Goal: Find specific page/section: Find specific page/section

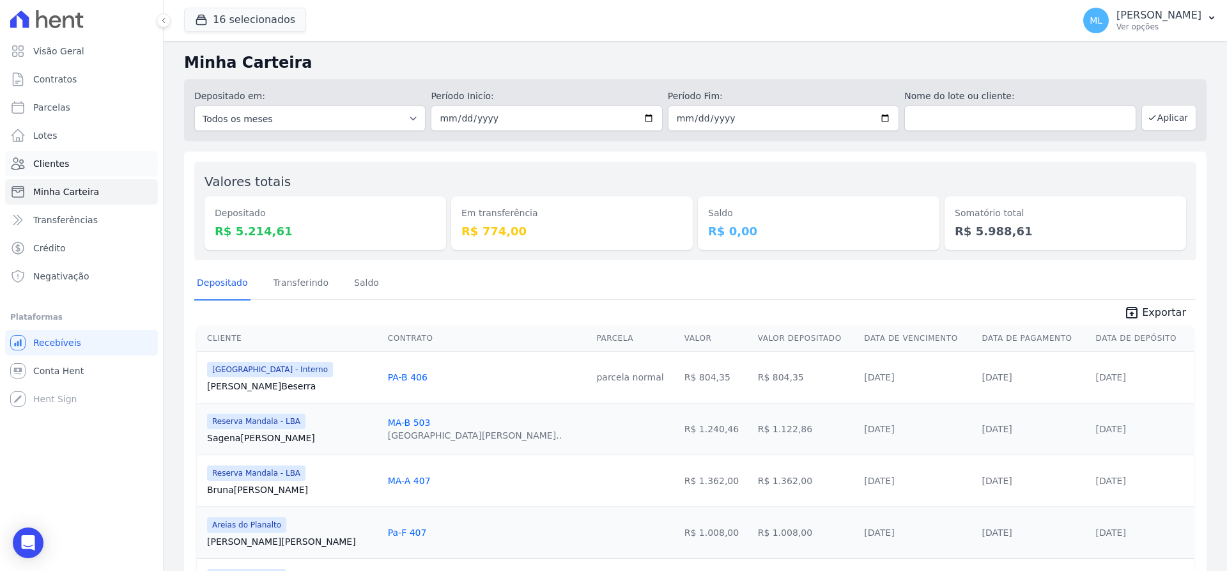
click at [82, 163] on link "Clientes" at bounding box center [81, 164] width 153 height 26
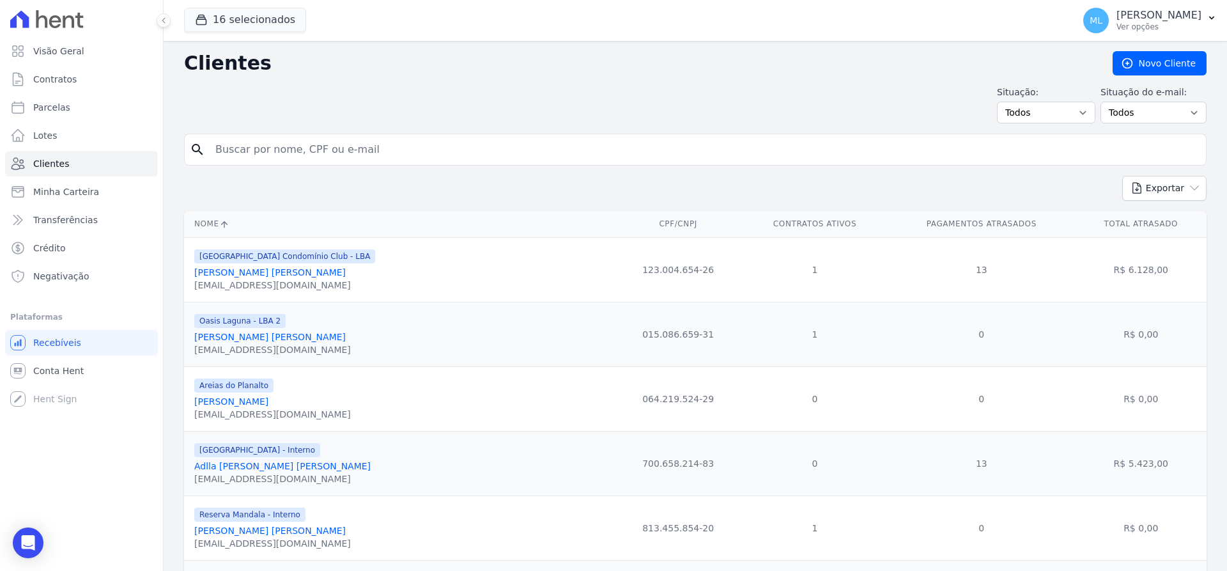
click at [278, 151] on input "search" at bounding box center [704, 150] width 993 height 26
type input "janny"
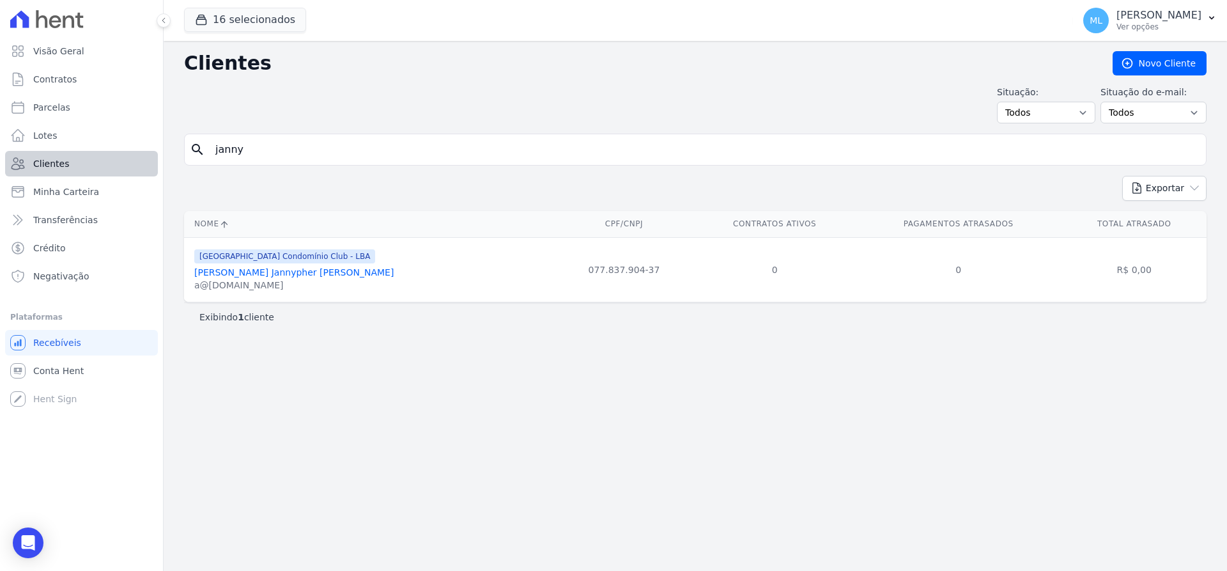
drag, startPoint x: 278, startPoint y: 151, endPoint x: 114, endPoint y: 155, distance: 163.6
click at [114, 155] on div "Visão Geral Contratos [GEOGRAPHIC_DATA] Lotes Clientes Minha Carteira Transferê…" at bounding box center [613, 285] width 1227 height 571
type input "jany"
drag, startPoint x: 279, startPoint y: 152, endPoint x: 178, endPoint y: 145, distance: 101.2
click at [178, 145] on div "Clientes [GEOGRAPHIC_DATA] Situação: Todos Adimplentes Inadimplentes Situação d…" at bounding box center [695, 306] width 1063 height 530
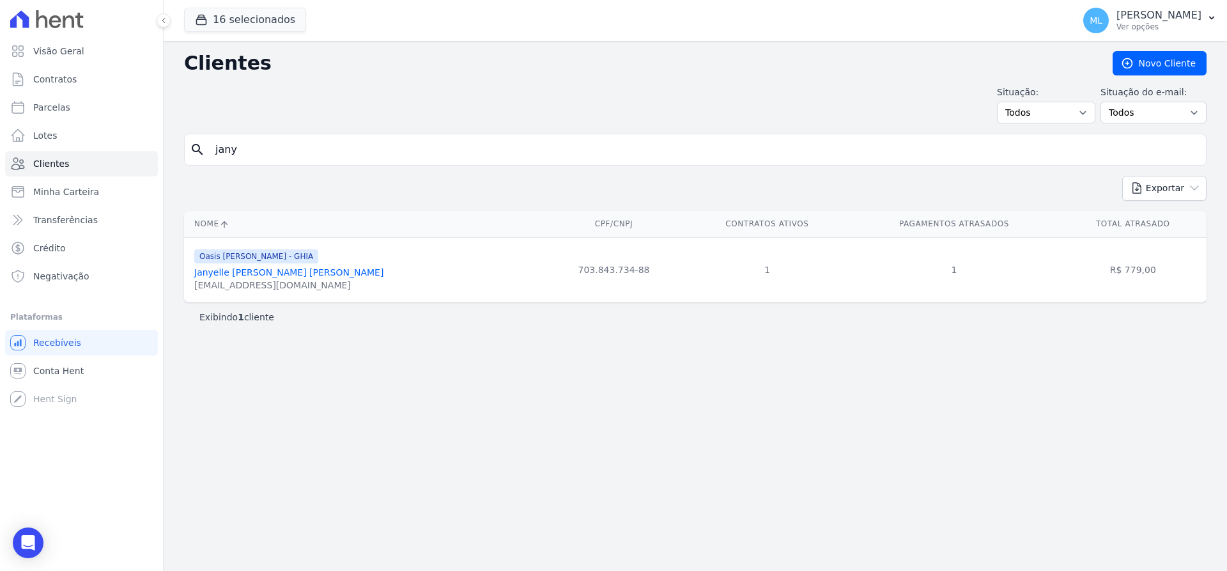
click at [284, 146] on input "jany" at bounding box center [704, 150] width 993 height 26
drag, startPoint x: 284, startPoint y: 146, endPoint x: 157, endPoint y: 148, distance: 127.2
click at [157, 148] on div "Visão Geral Contratos [GEOGRAPHIC_DATA] Lotes Clientes Minha Carteira Transferê…" at bounding box center [613, 285] width 1227 height 571
type input "[PERSON_NAME][DEMOGRAPHIC_DATA]"
click at [314, 270] on link "[PERSON_NAME] [PERSON_NAME] Junior" at bounding box center [284, 272] width 180 height 10
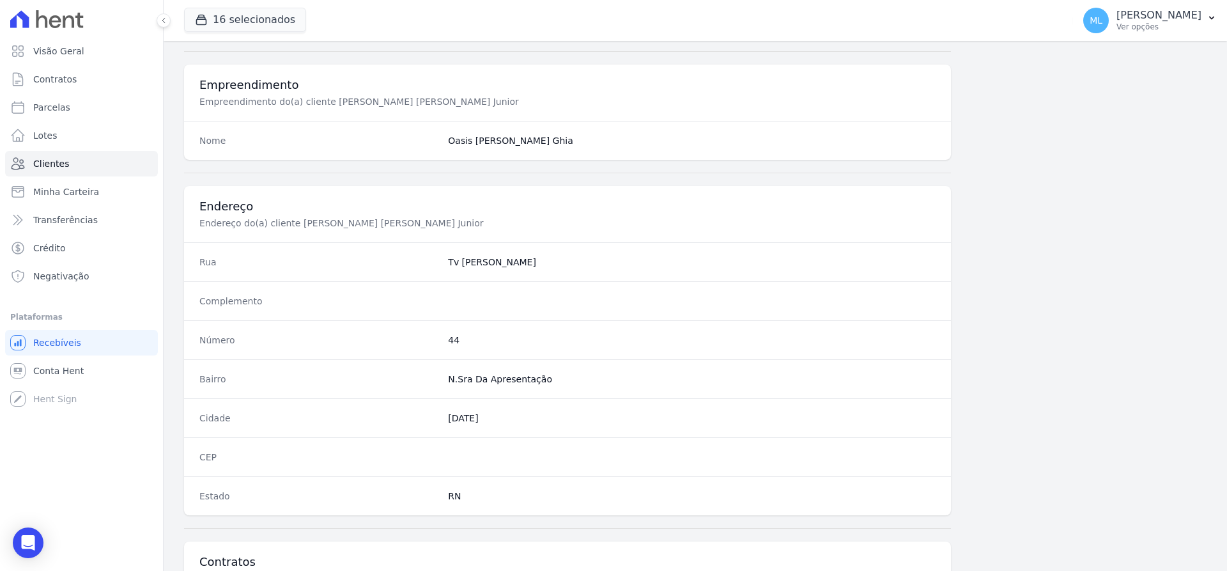
scroll to position [625, 0]
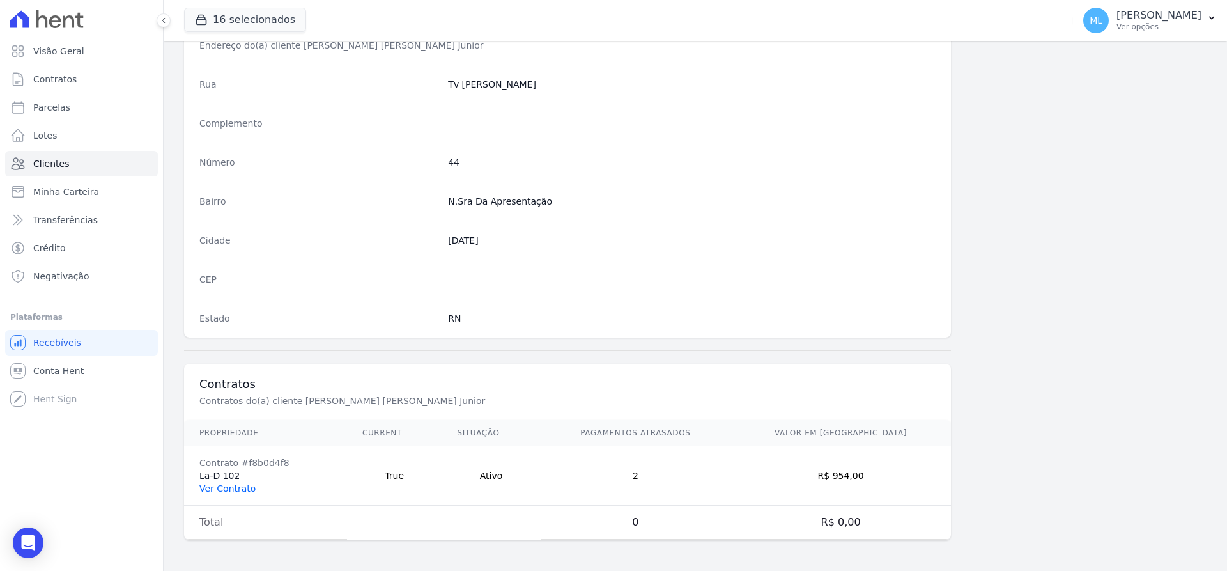
click at [243, 485] on link "Ver Contrato" at bounding box center [227, 488] width 56 height 10
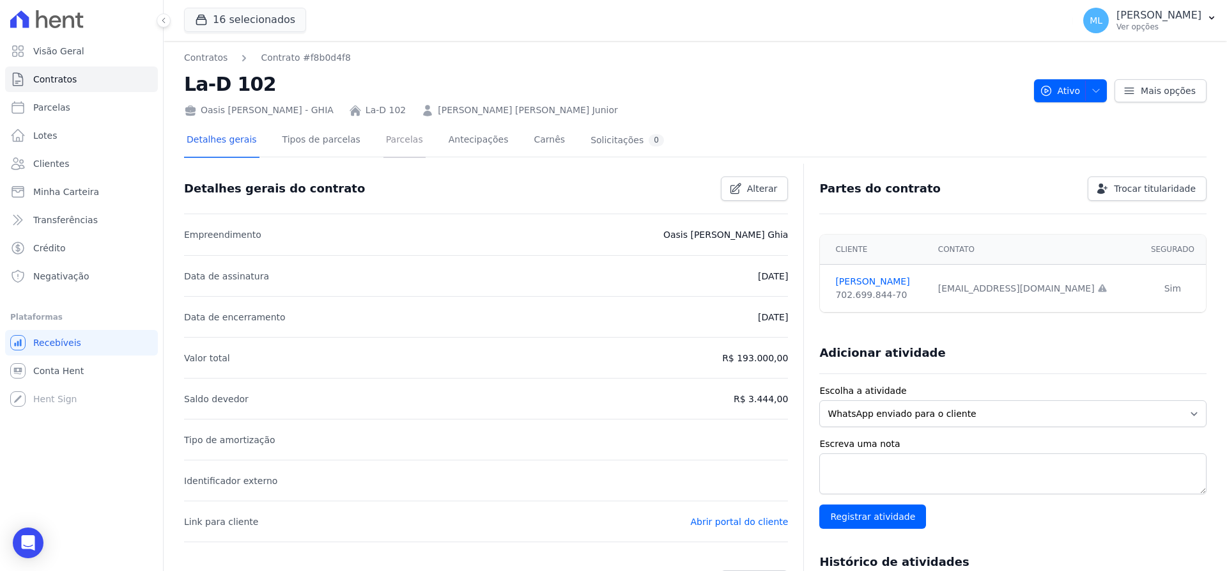
click at [383, 141] on link "Parcelas" at bounding box center [404, 141] width 42 height 34
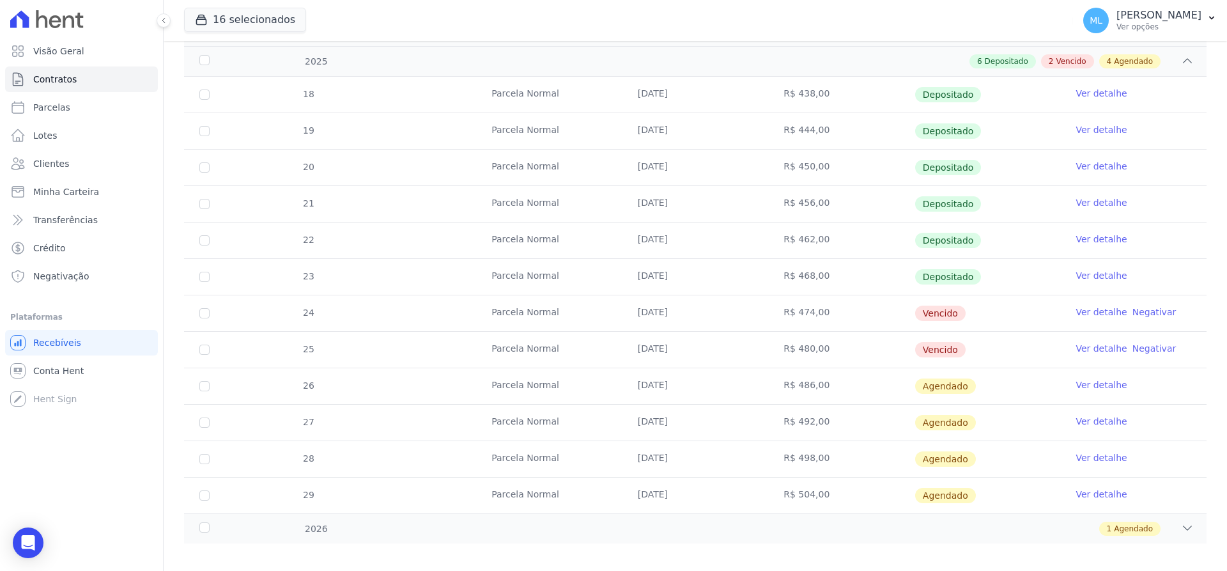
scroll to position [256, 0]
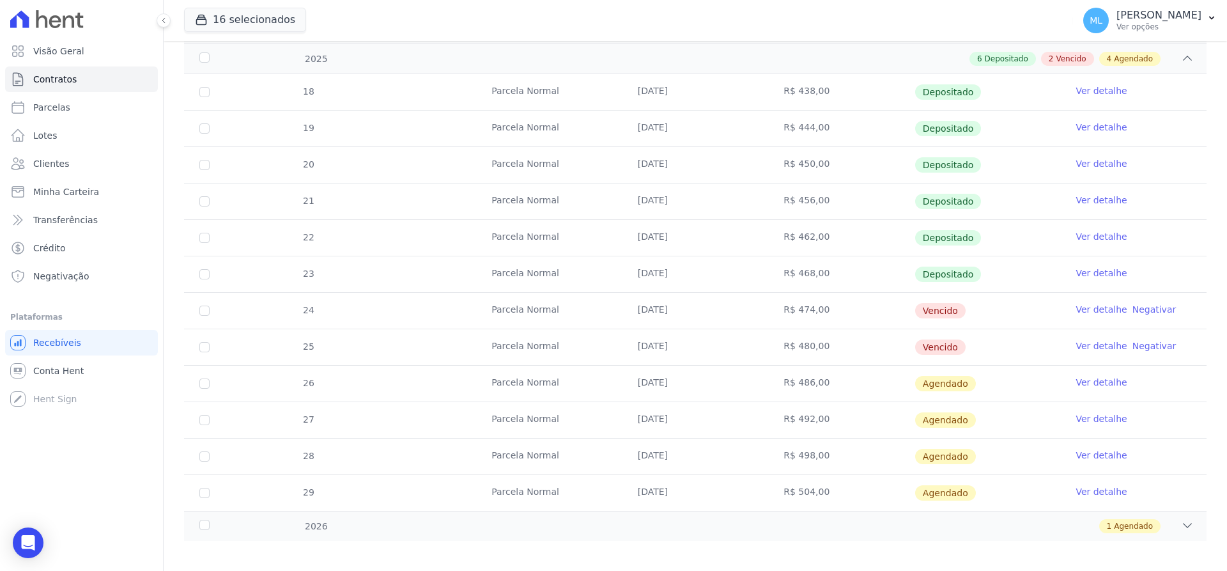
click at [374, 540] on div "2026 1 Agendado" at bounding box center [695, 525] width 1022 height 30
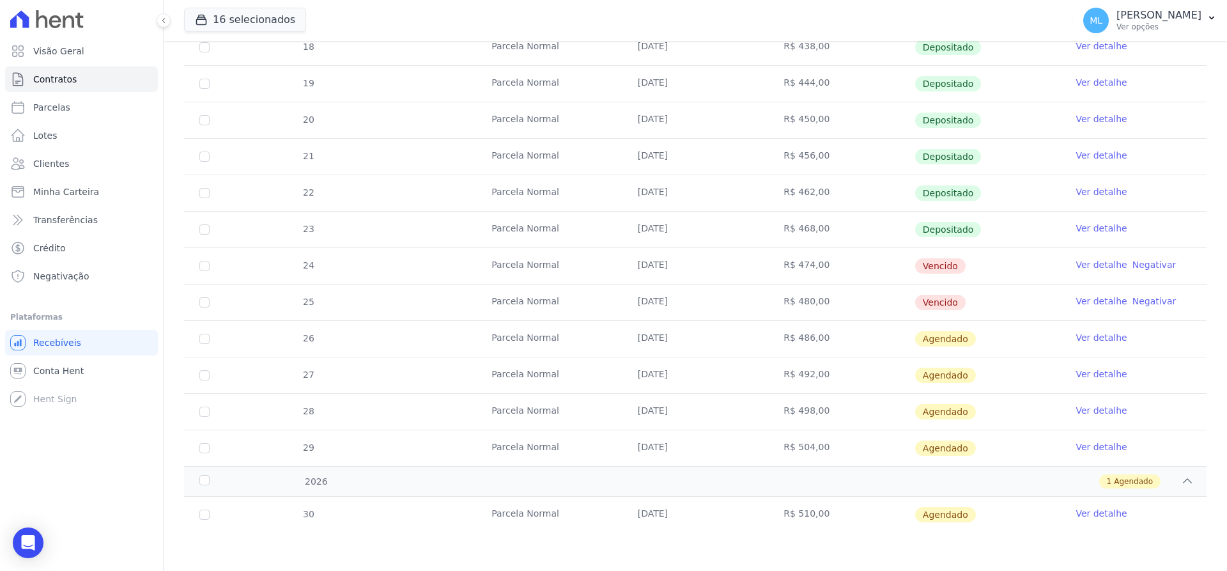
scroll to position [0, 0]
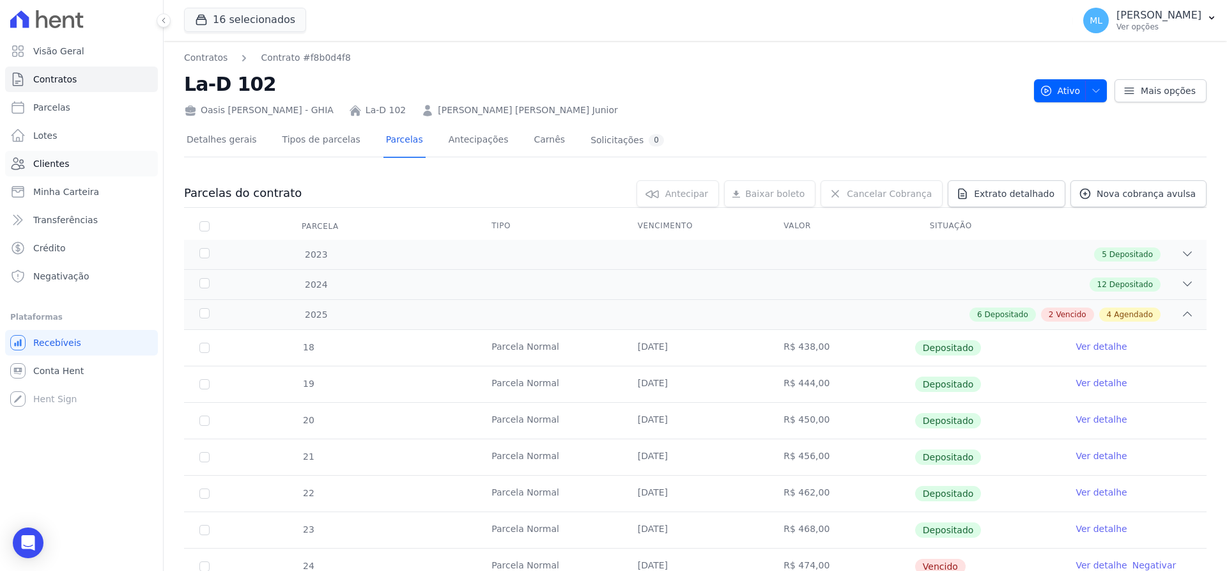
click at [86, 167] on link "Clientes" at bounding box center [81, 164] width 153 height 26
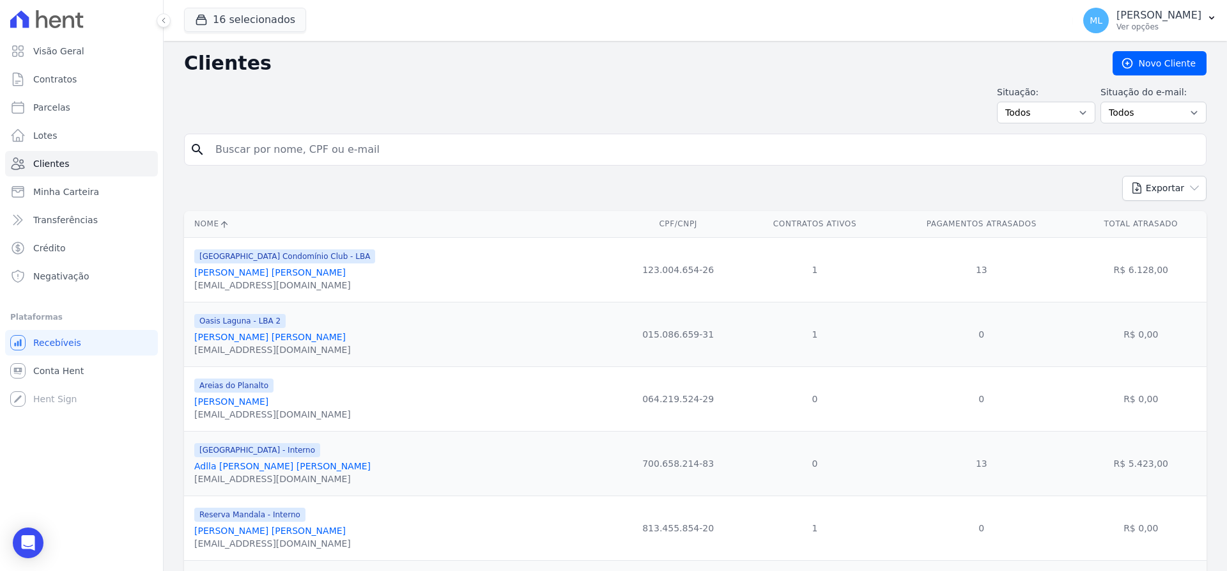
click at [319, 149] on input "search" at bounding box center [704, 150] width 993 height 26
type input "henoque"
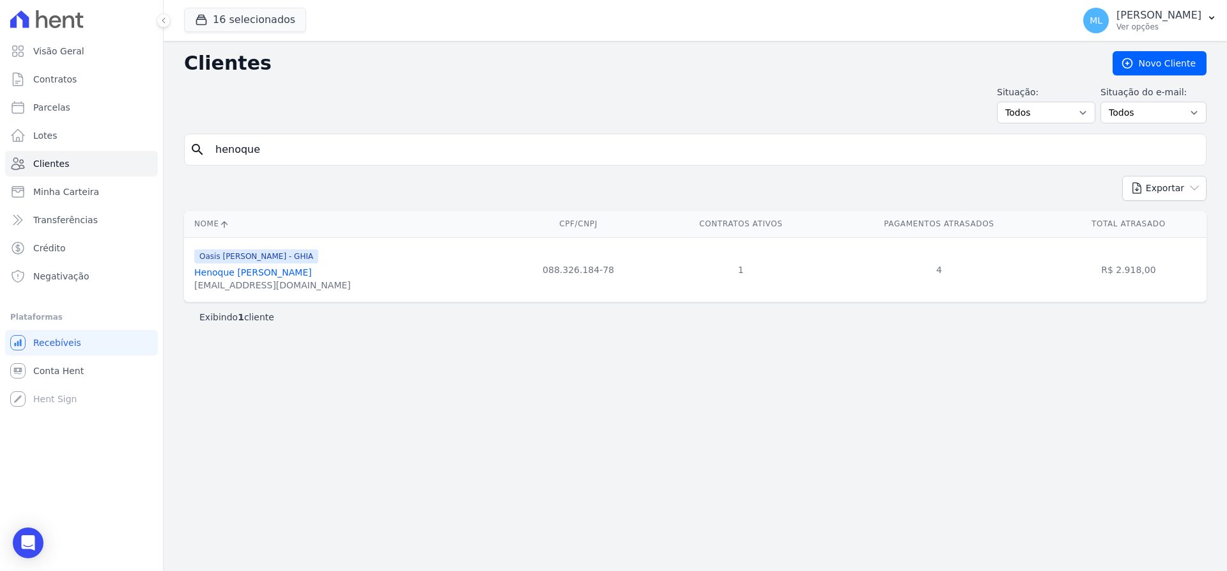
click at [312, 272] on link "Henoque [PERSON_NAME]" at bounding box center [253, 272] width 118 height 10
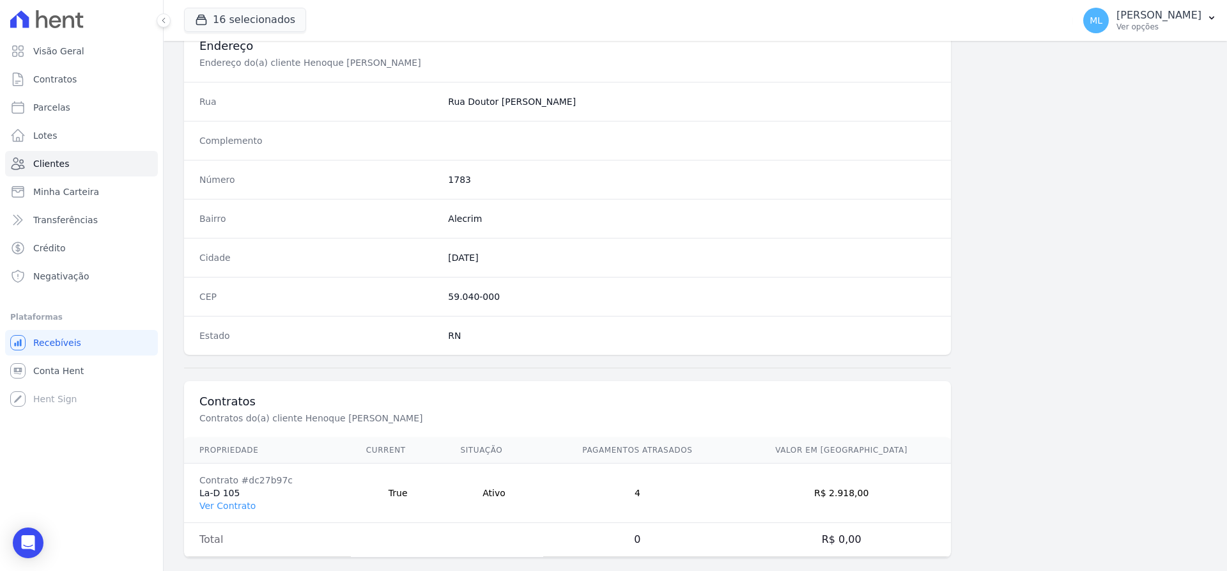
scroll to position [625, 0]
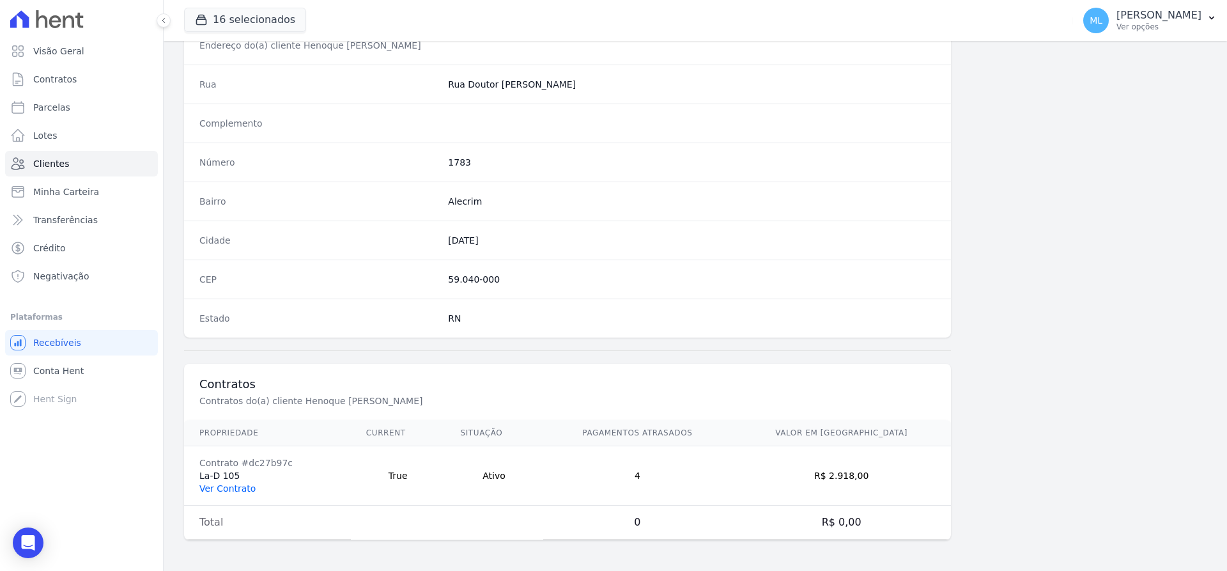
click at [233, 485] on link "Ver Contrato" at bounding box center [227, 488] width 56 height 10
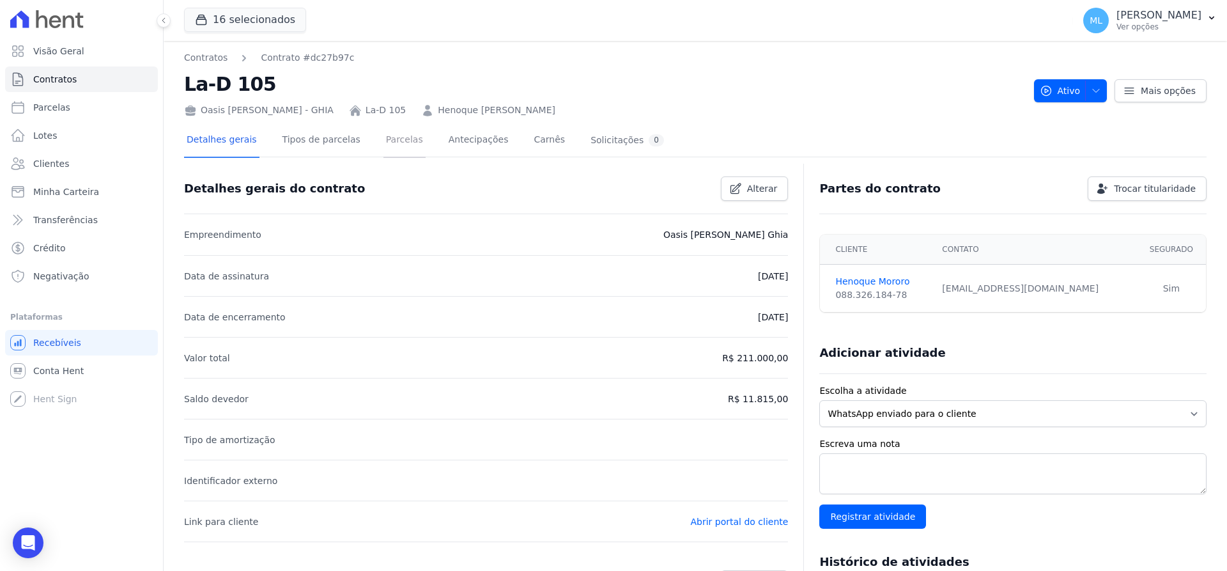
click at [391, 142] on link "Parcelas" at bounding box center [404, 141] width 42 height 34
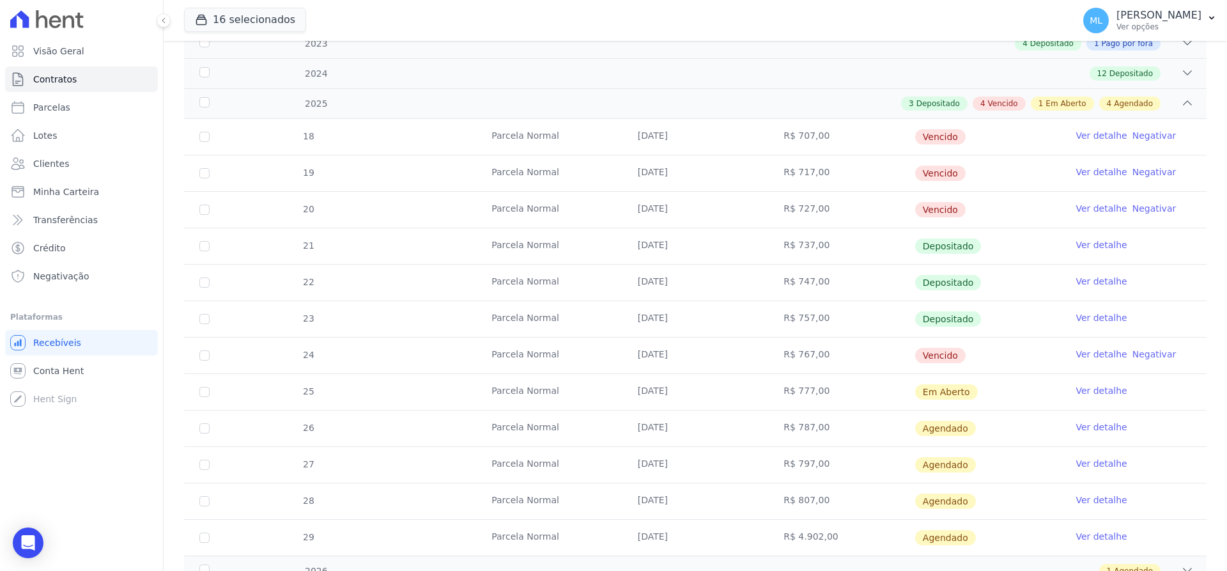
scroll to position [256, 0]
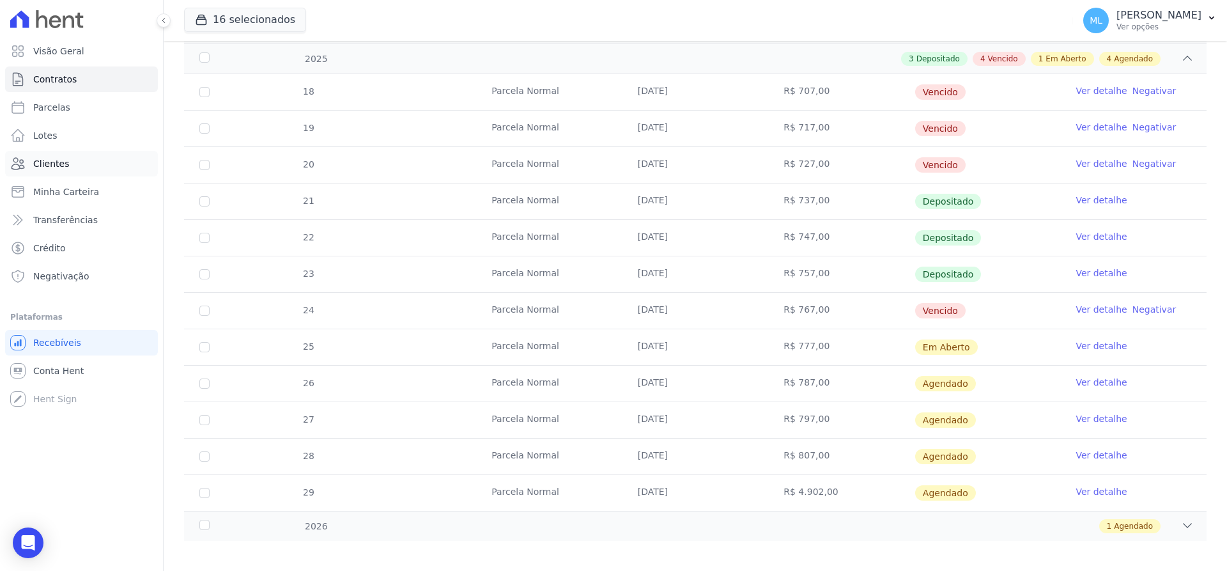
click at [79, 159] on link "Clientes" at bounding box center [81, 164] width 153 height 26
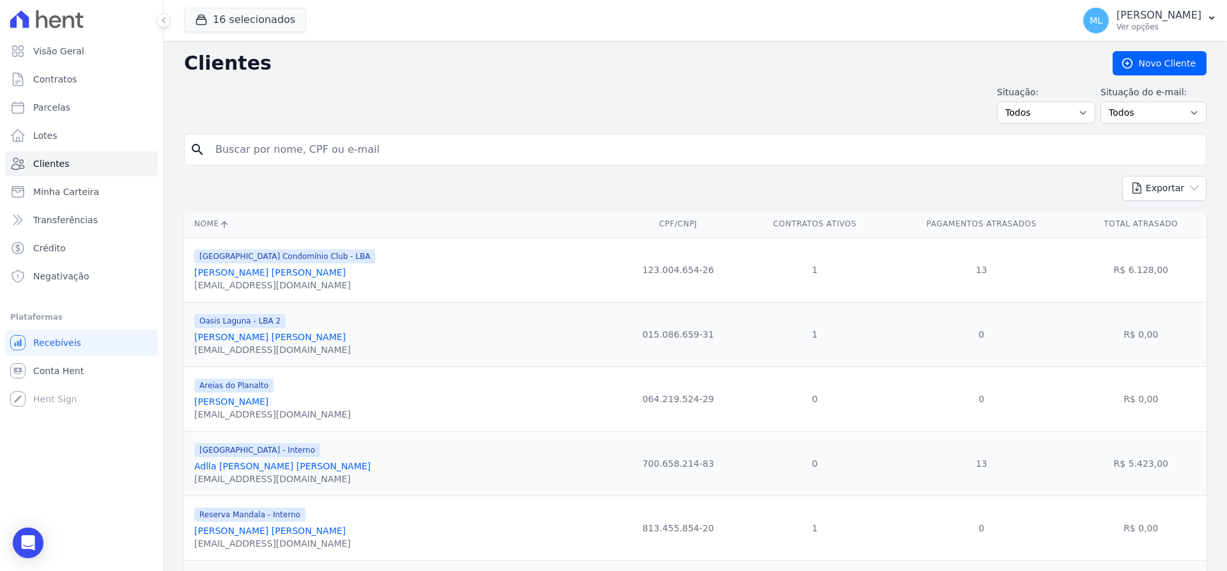
click at [314, 141] on input "search" at bounding box center [704, 150] width 993 height 26
type input "[PERSON_NAME]"
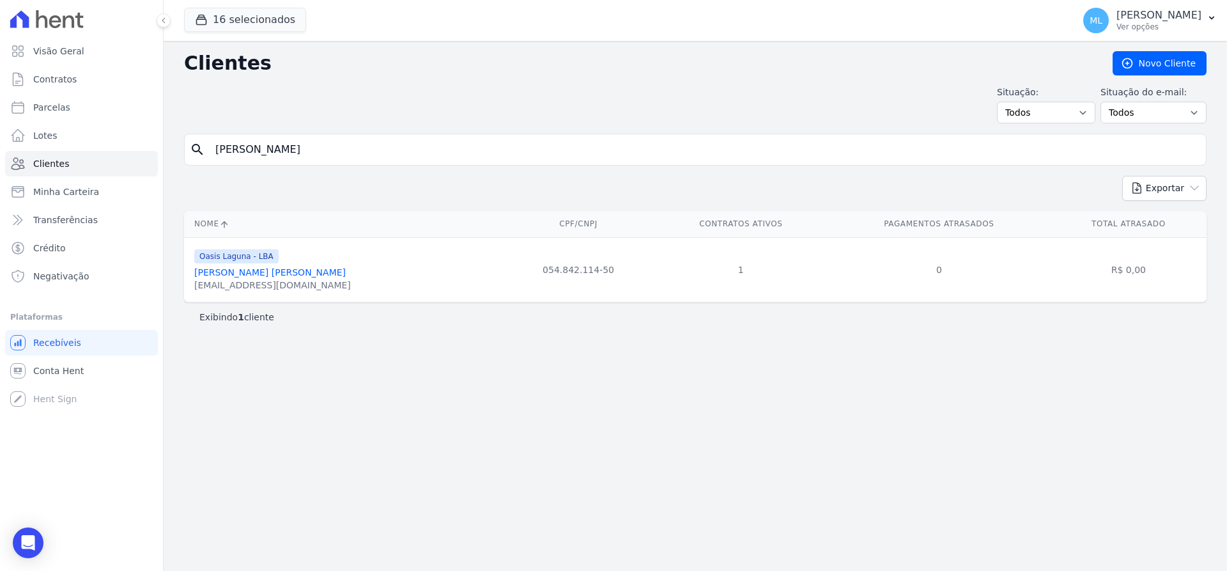
click at [244, 275] on link "[PERSON_NAME] [PERSON_NAME]" at bounding box center [269, 272] width 151 height 10
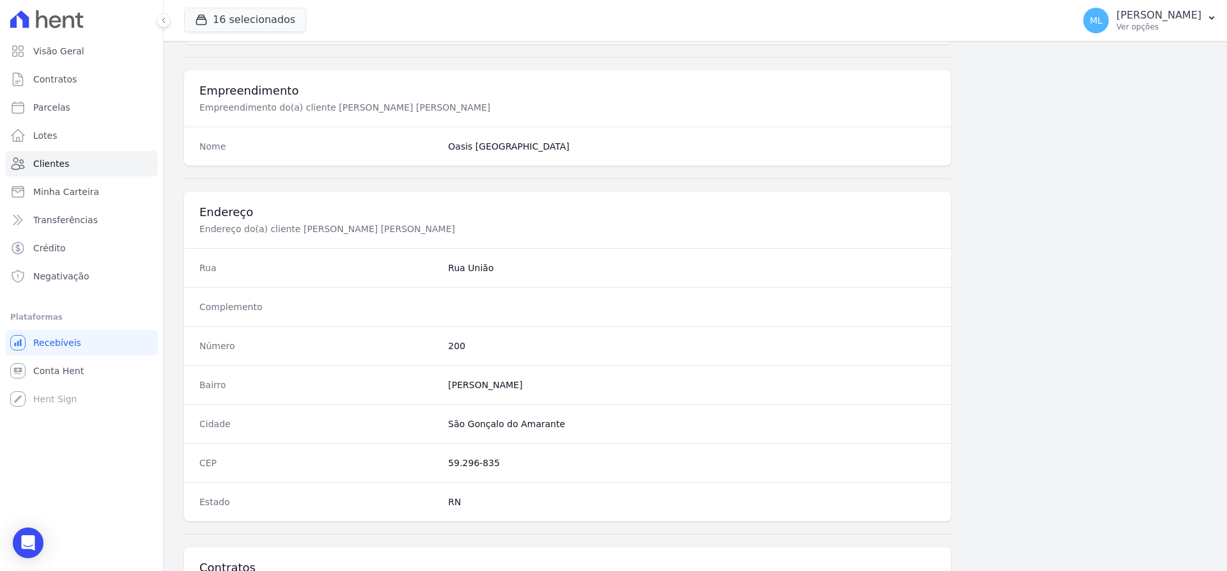
scroll to position [625, 0]
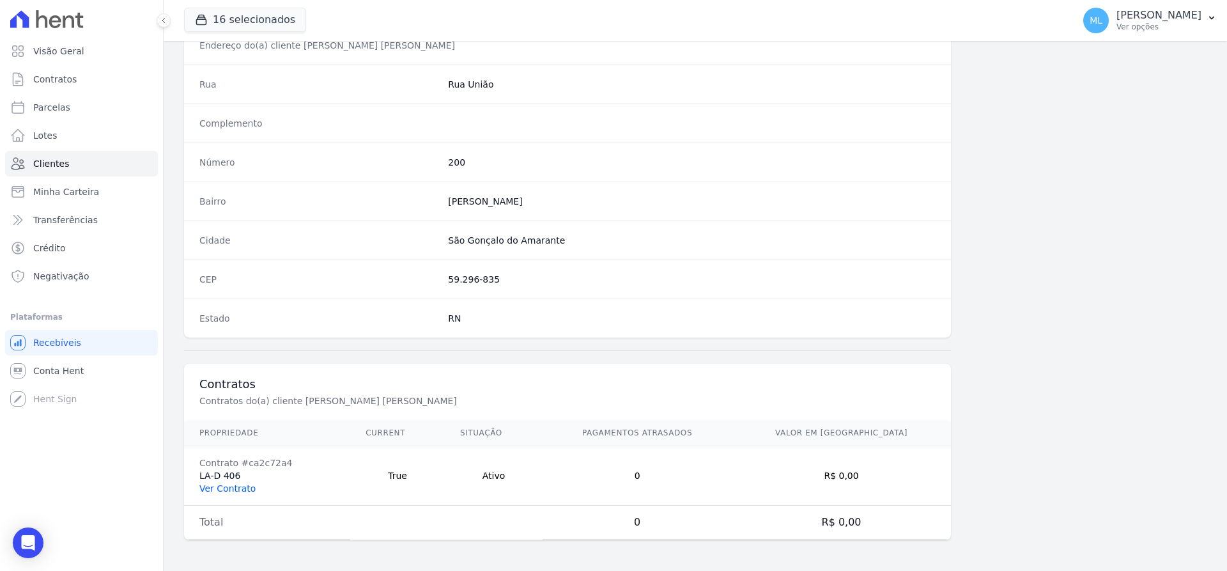
click at [236, 488] on link "Ver Contrato" at bounding box center [227, 488] width 56 height 10
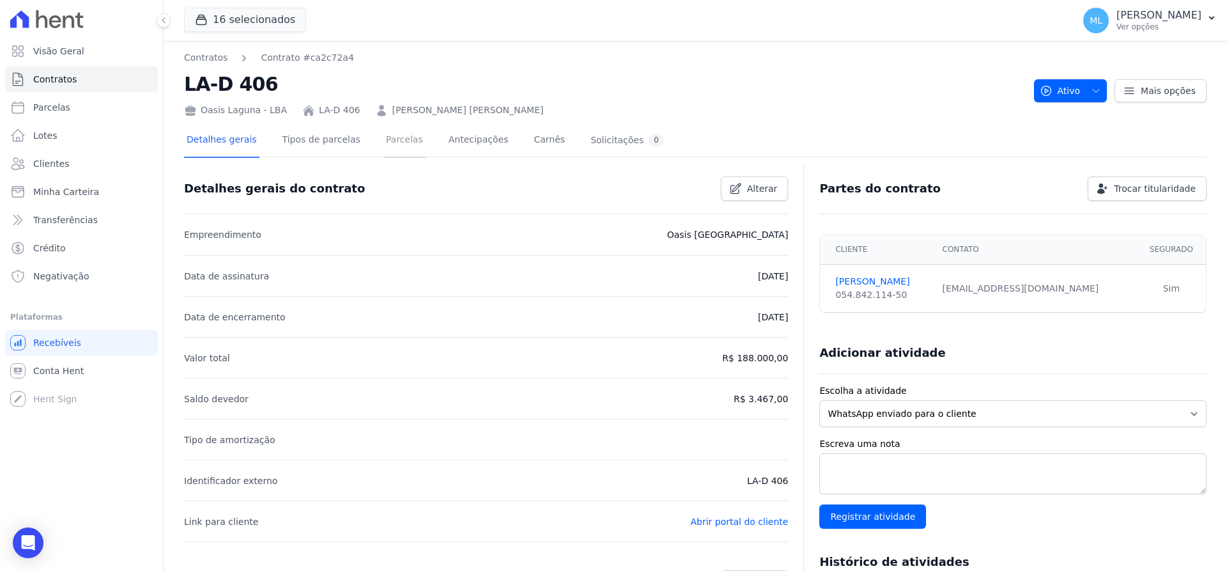
click at [383, 142] on link "Parcelas" at bounding box center [404, 141] width 42 height 34
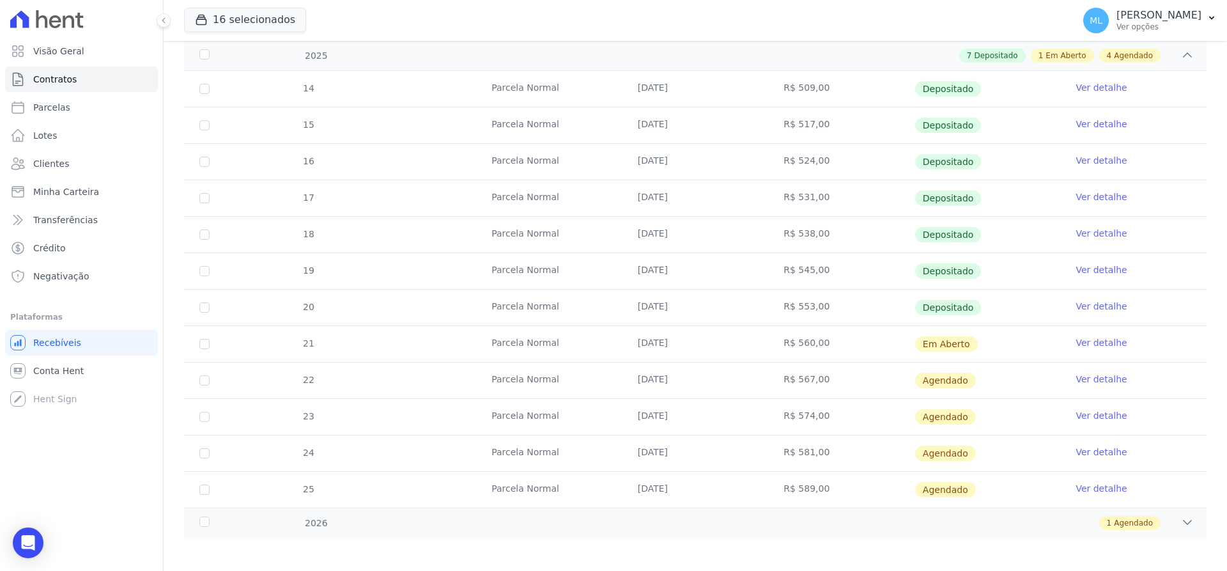
scroll to position [264, 0]
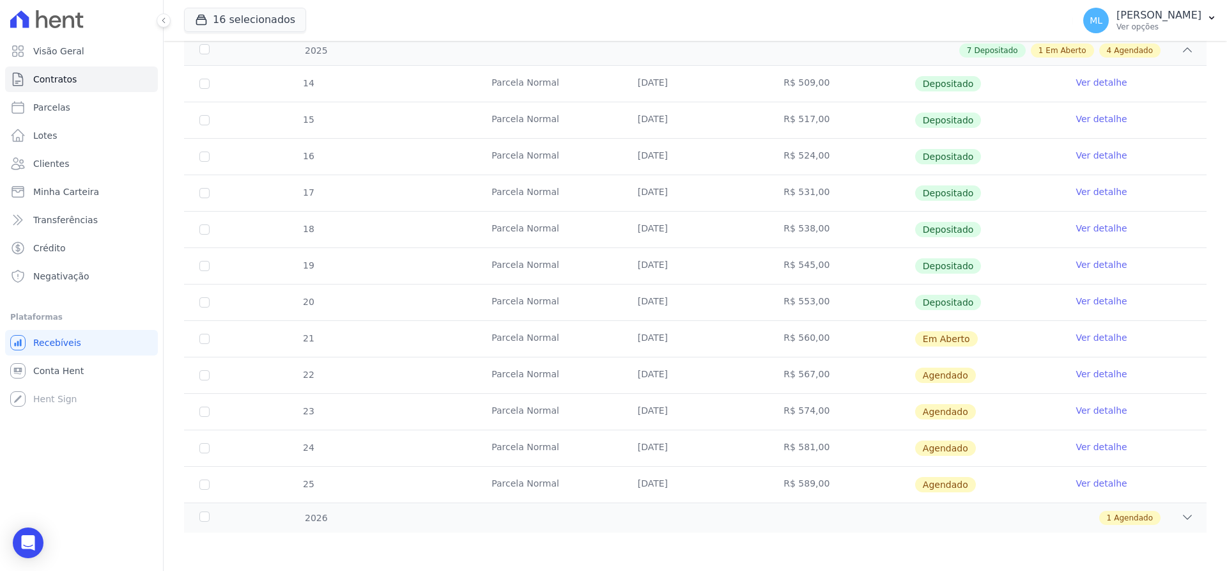
click at [1082, 300] on link "Ver detalhe" at bounding box center [1100, 301] width 51 height 13
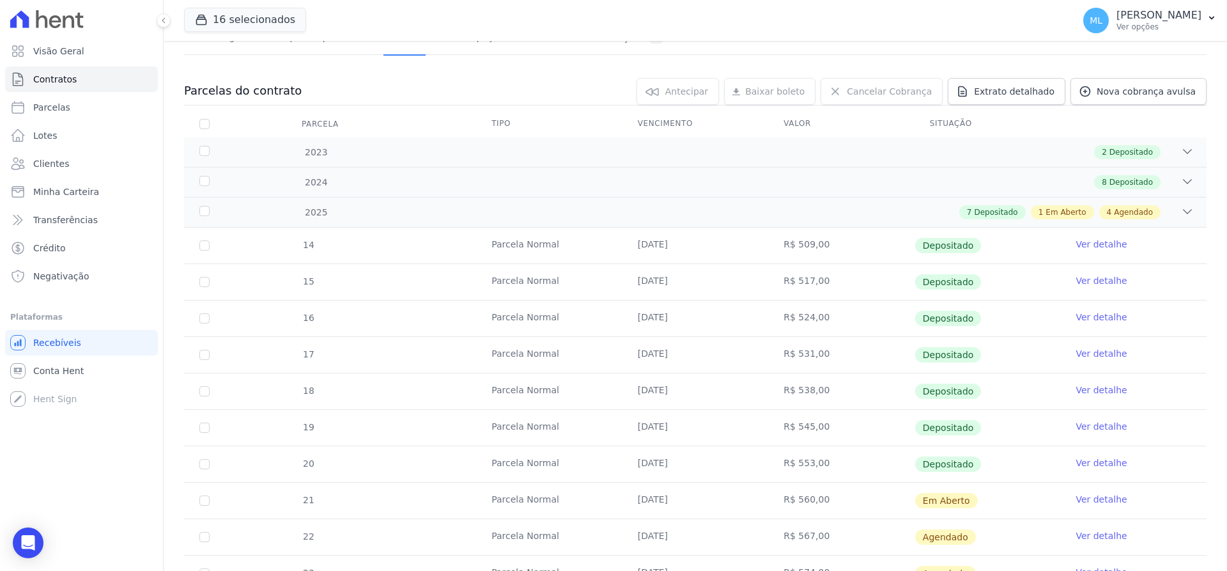
scroll to position [192, 0]
